Goal: Communication & Community: Connect with others

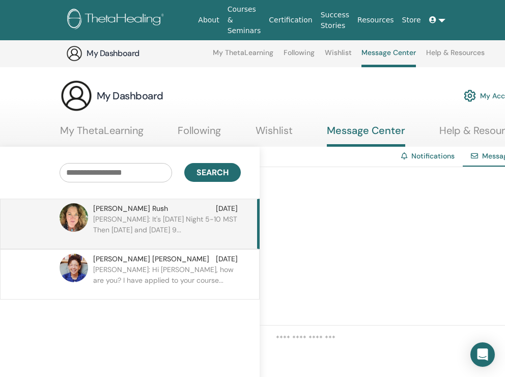
scroll to position [122, 0]
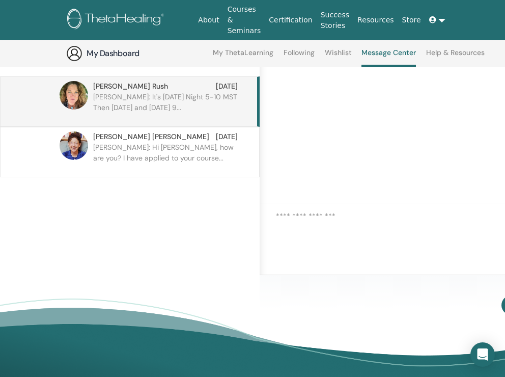
click at [133, 133] on span "Paula McGuire" at bounding box center [151, 136] width 116 height 11
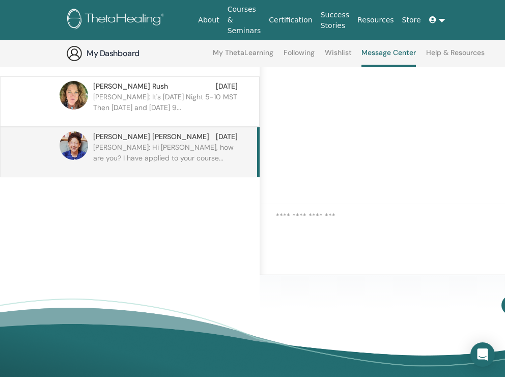
click at [156, 100] on p "Stacy: It's Friday Night 5-10 MST Then Saturday and Sunday 9..." at bounding box center [167, 107] width 148 height 31
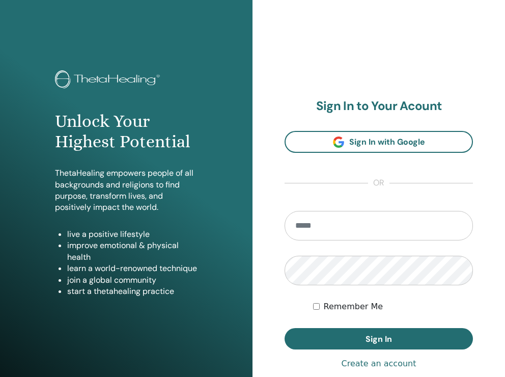
type input "**********"
click at [352, 309] on label "Remember Me" at bounding box center [354, 306] width 60 height 12
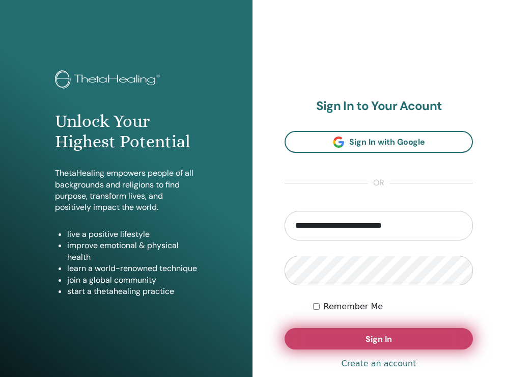
click at [343, 341] on button "Sign In" at bounding box center [378, 338] width 188 height 21
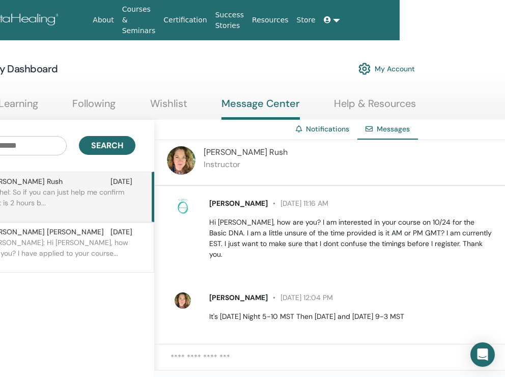
scroll to position [69, 0]
